Goal: Navigation & Orientation: Find specific page/section

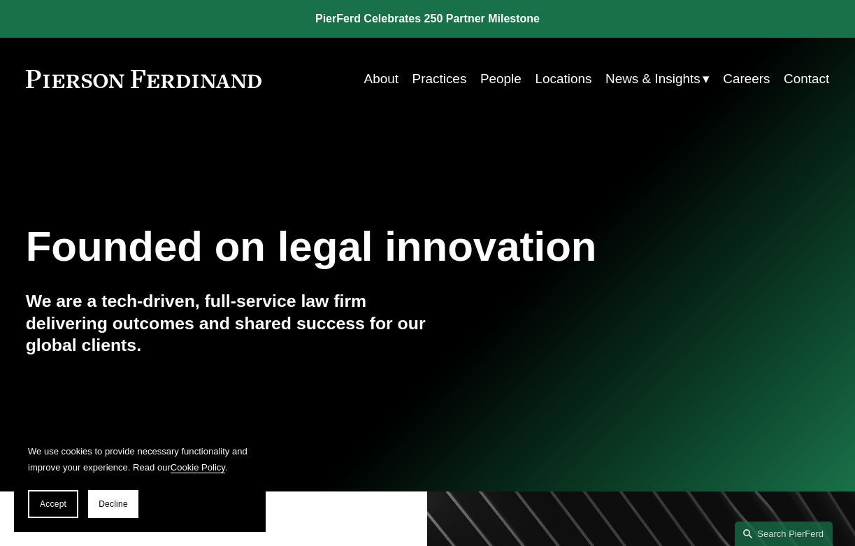
click at [351, 233] on h1 "Founded on legal innovation" at bounding box center [361, 247] width 670 height 48
